Goal: Complete application form

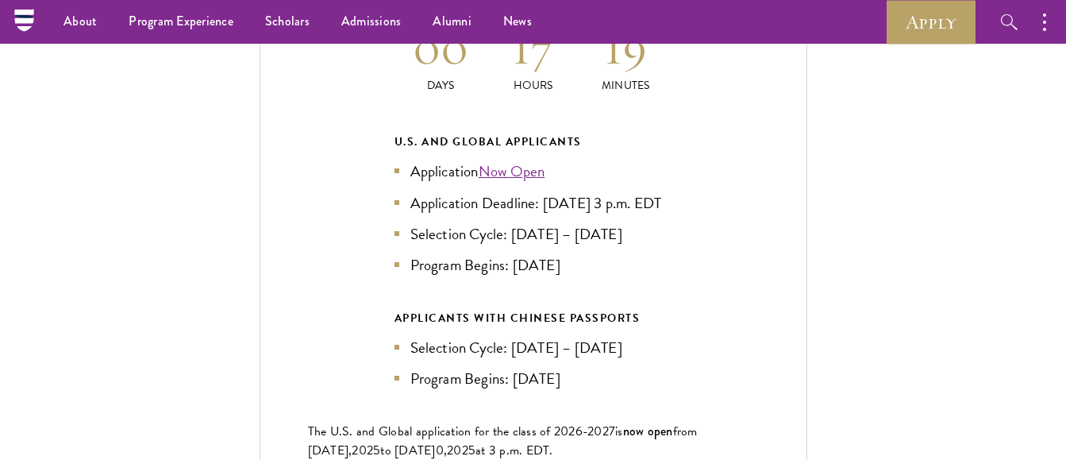
scroll to position [3445, 0]
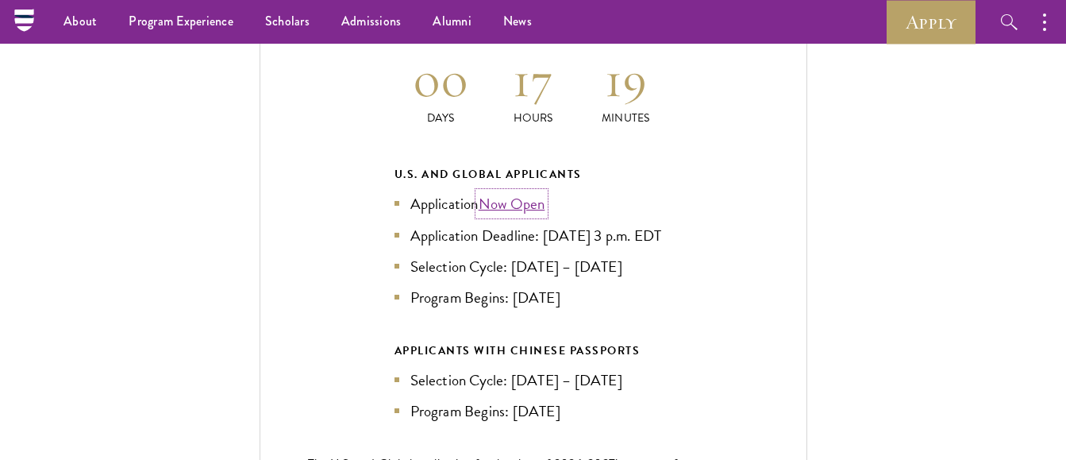
click at [507, 192] on link "Now Open" at bounding box center [512, 203] width 67 height 23
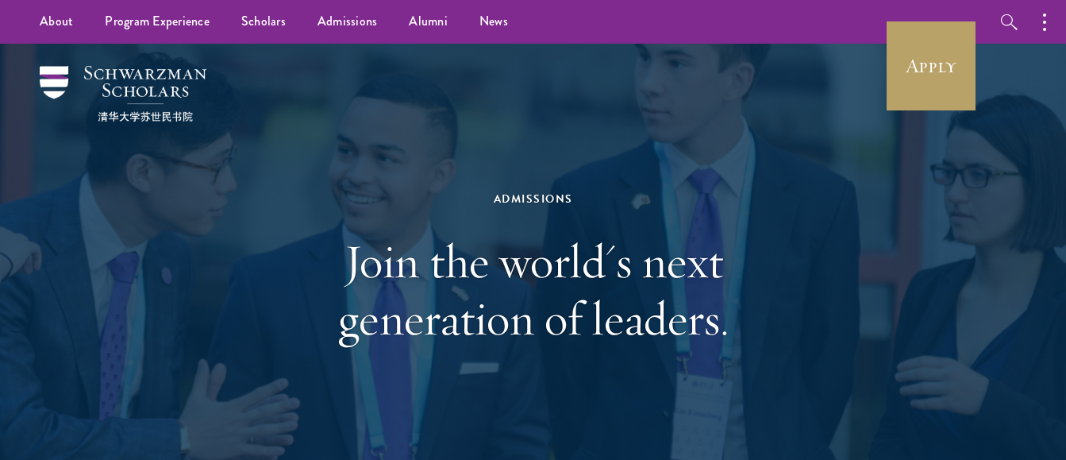
click at [599, 112] on div "Admissions Join the world's next generation of leaders." at bounding box center [534, 268] width 548 height 317
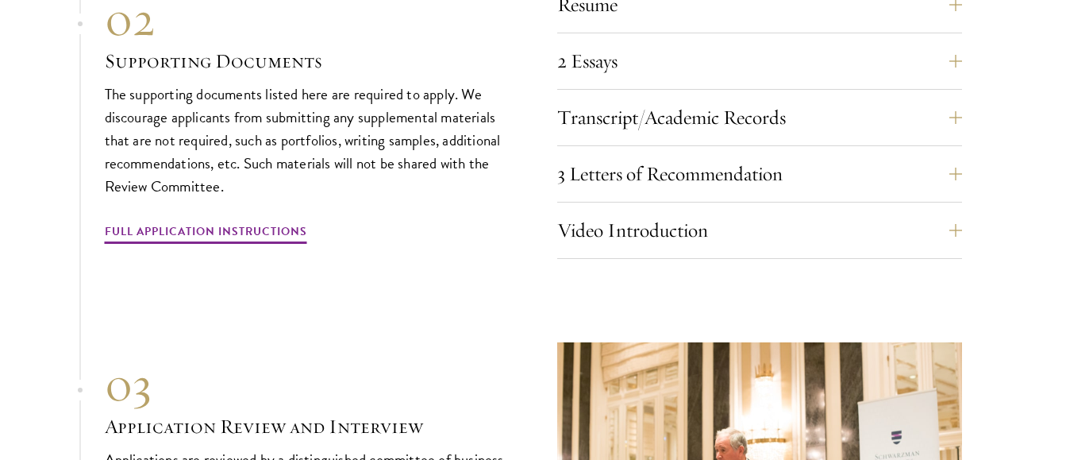
scroll to position [5369, 0]
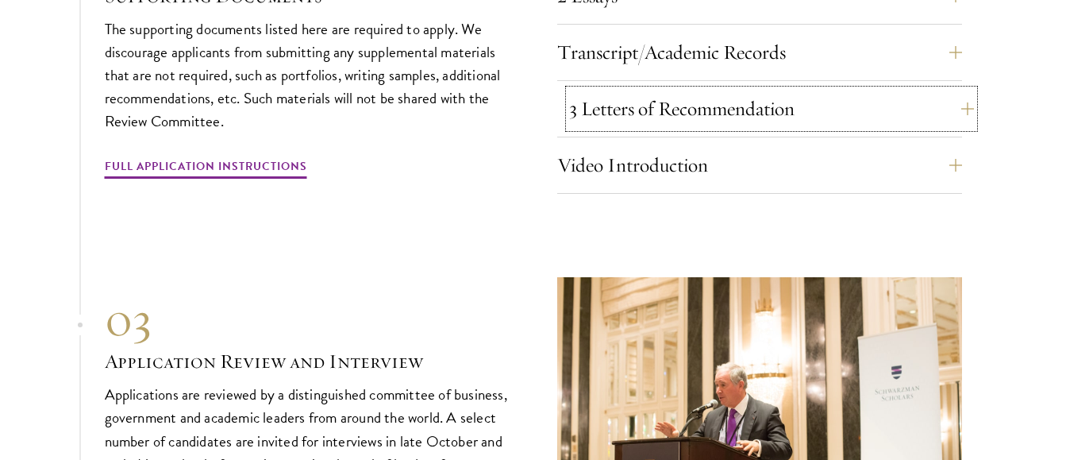
click at [936, 119] on button "3 Letters of Recommendation" at bounding box center [771, 109] width 405 height 38
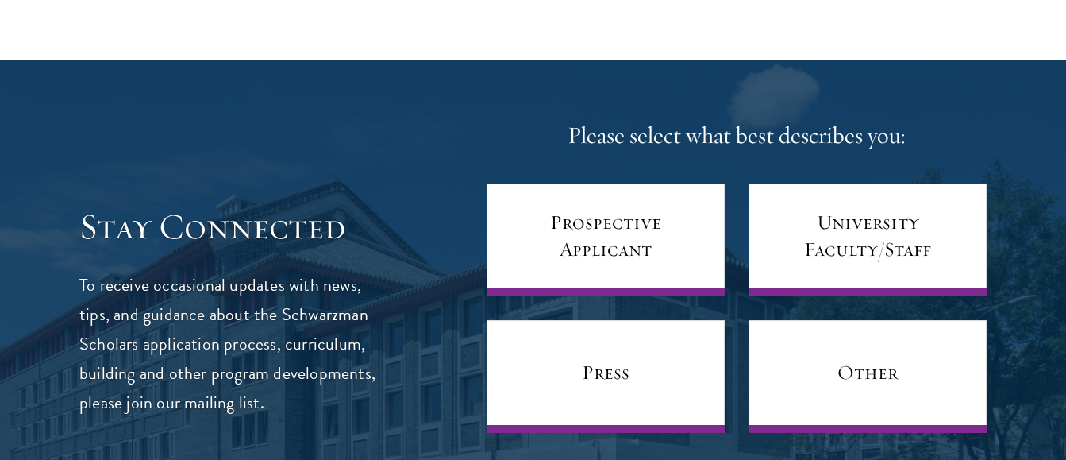
scroll to position [6625, 0]
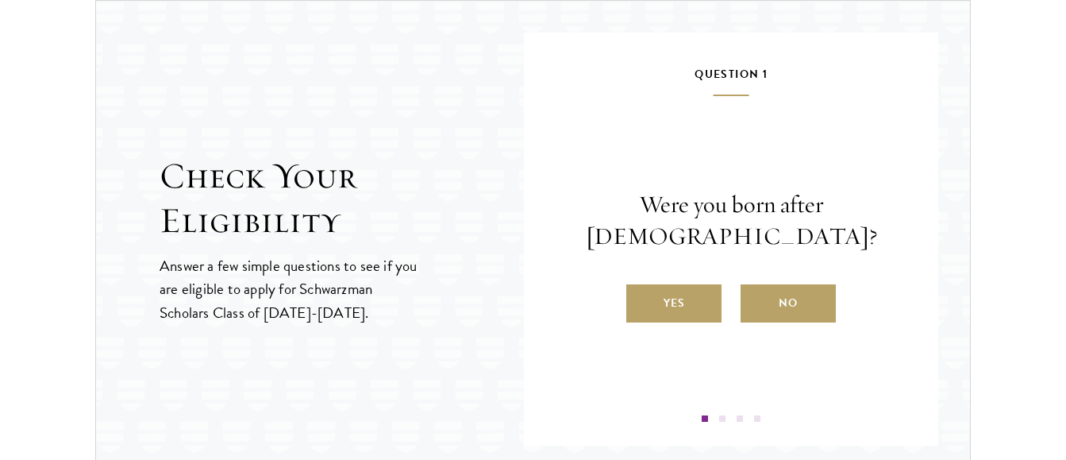
scroll to position [1679, 0]
click at [646, 287] on label "Yes" at bounding box center [674, 303] width 95 height 38
click at [641, 287] on input "Yes" at bounding box center [634, 293] width 14 height 14
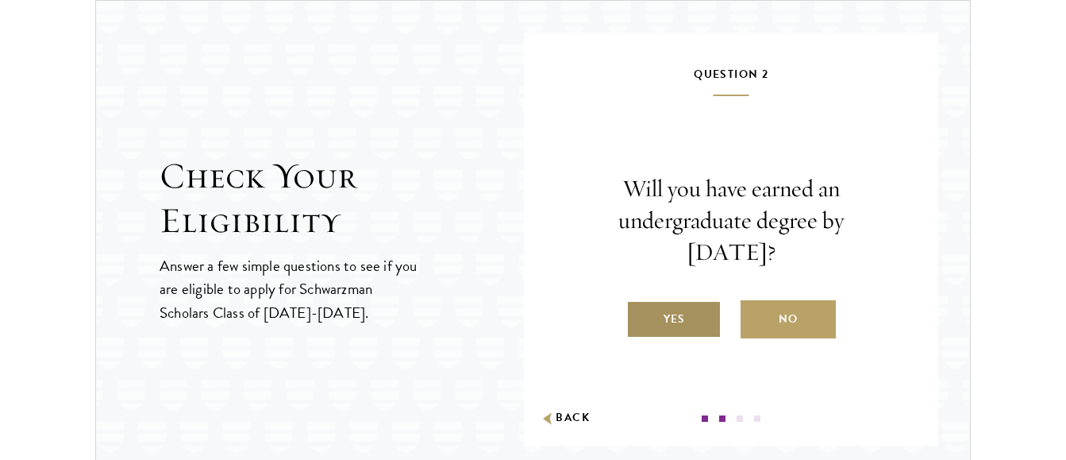
click at [684, 311] on label "Yes" at bounding box center [674, 319] width 95 height 38
click at [641, 311] on input "Yes" at bounding box center [634, 309] width 14 height 14
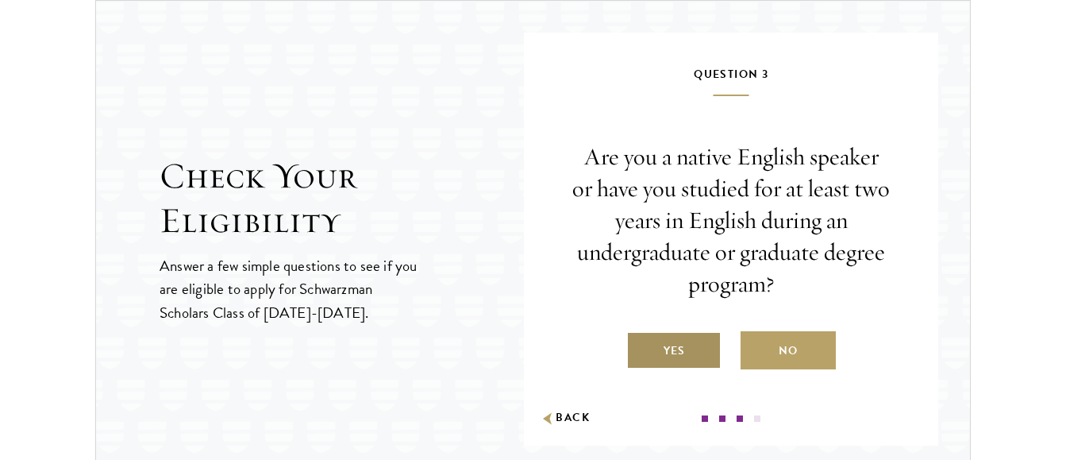
click at [681, 361] on label "Yes" at bounding box center [674, 350] width 95 height 38
click at [641, 348] on input "Yes" at bounding box center [634, 341] width 14 height 14
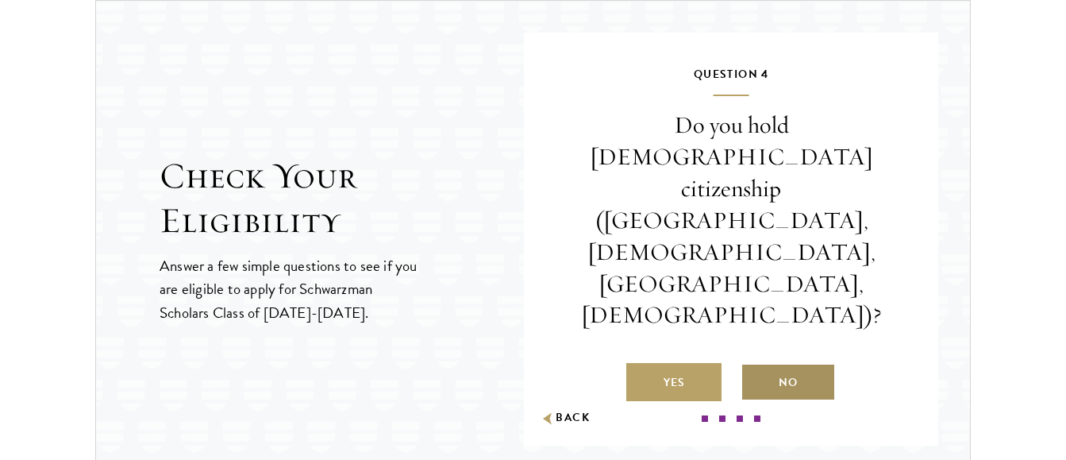
click at [783, 363] on label "No" at bounding box center [788, 382] width 95 height 38
click at [755, 365] on input "No" at bounding box center [748, 372] width 14 height 14
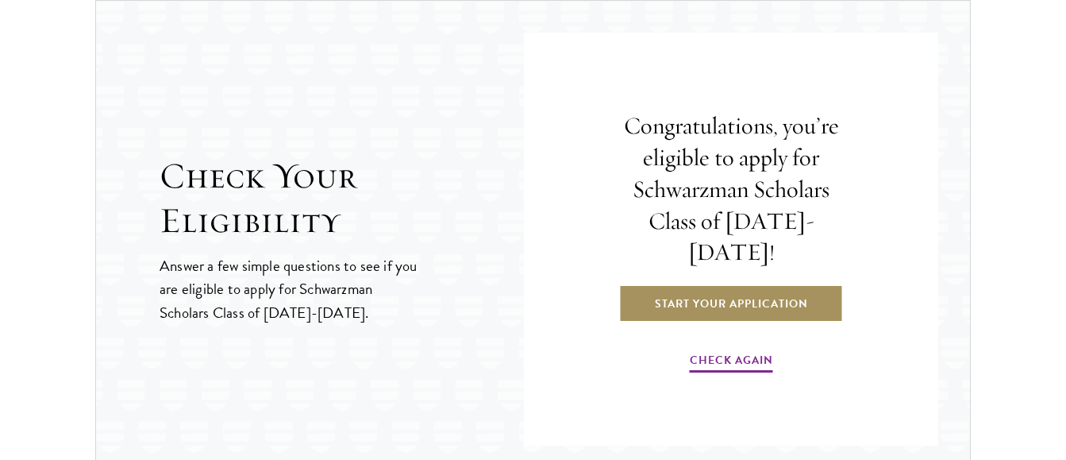
click at [716, 293] on link "Start Your Application" at bounding box center [731, 303] width 225 height 38
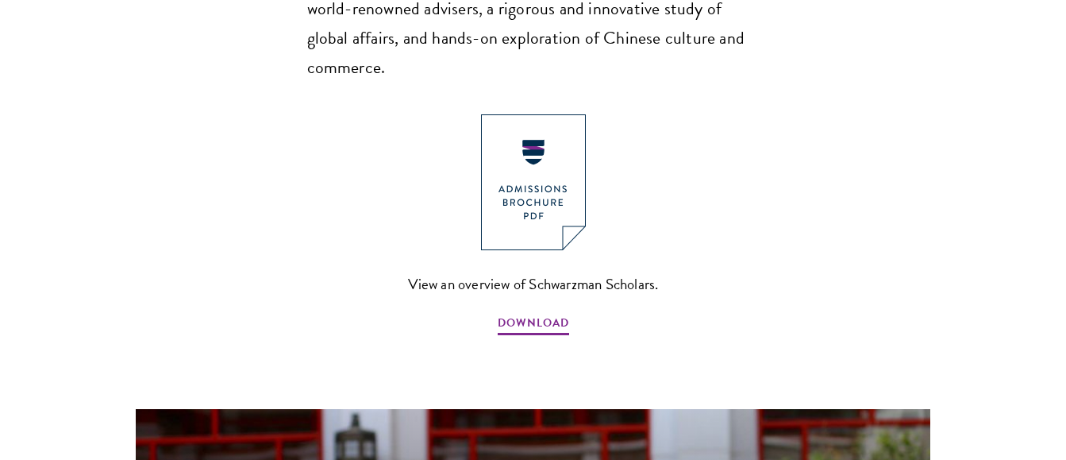
scroll to position [1188, 0]
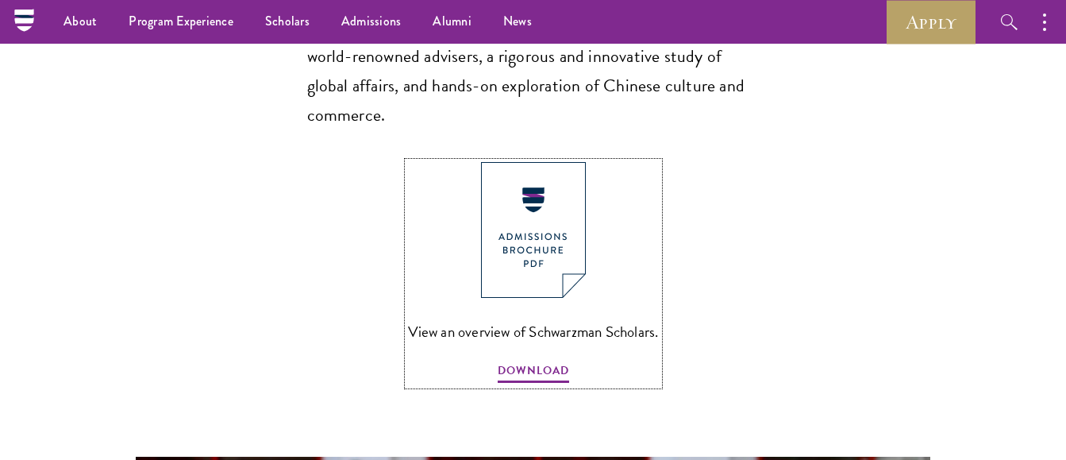
click at [500, 215] on img at bounding box center [533, 230] width 105 height 136
